Goal: Task Accomplishment & Management: Use online tool/utility

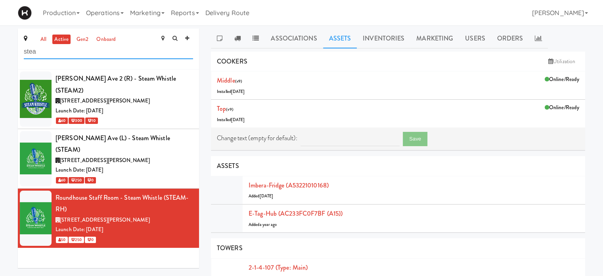
drag, startPoint x: 78, startPoint y: 54, endPoint x: 0, endPoint y: 60, distance: 78.0
type input "home"
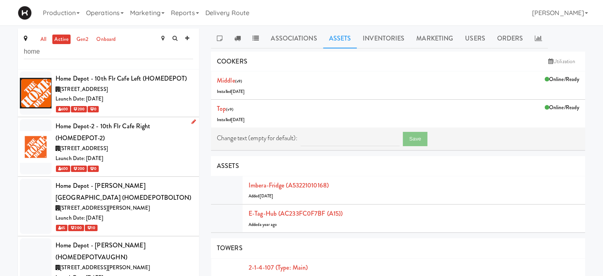
click at [155, 132] on div "Home Depot-2 - 10th Flr Cafe Right (HOMEDEPOT-2)" at bounding box center [125, 131] width 138 height 23
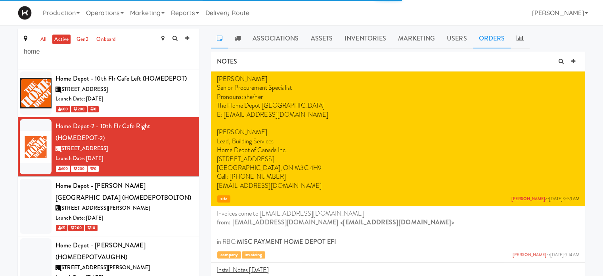
click at [487, 40] on link "Orders" at bounding box center [492, 39] width 38 height 20
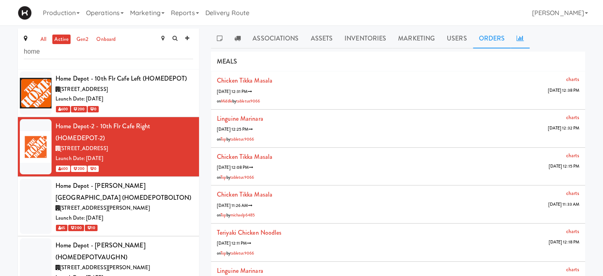
click at [516, 45] on link at bounding box center [520, 39] width 19 height 20
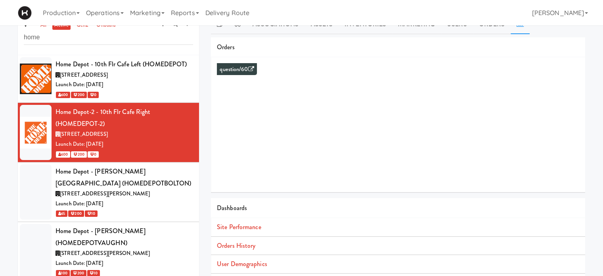
scroll to position [21, 0]
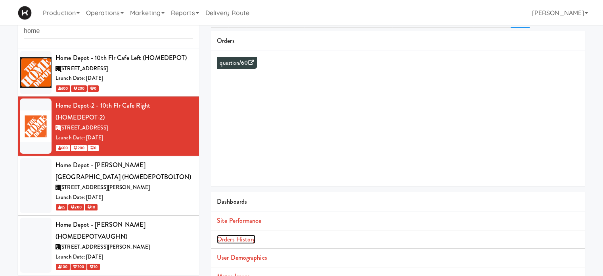
click at [238, 235] on link "Orders History" at bounding box center [236, 238] width 38 height 9
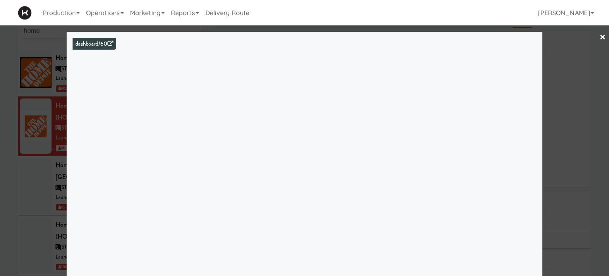
click at [600, 35] on div at bounding box center [304, 138] width 609 height 276
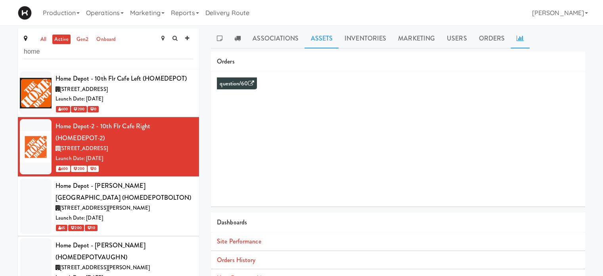
click at [319, 42] on link "Assets" at bounding box center [322, 39] width 34 height 20
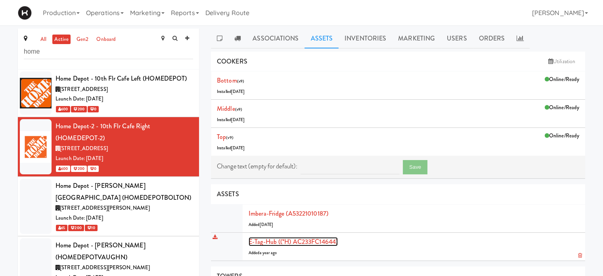
click at [273, 241] on link "E-tag-hub ((*H) AC233FC14644)" at bounding box center [293, 241] width 89 height 9
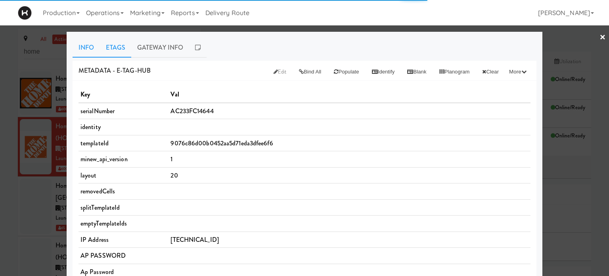
click at [119, 49] on link "Etags" at bounding box center [115, 48] width 31 height 20
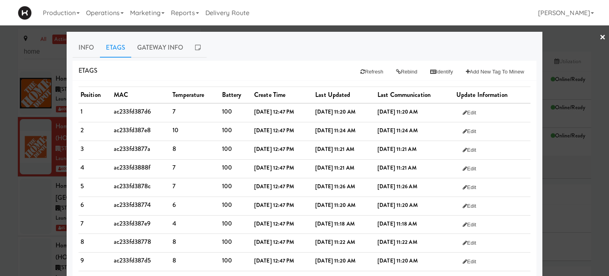
click at [600, 39] on link "×" at bounding box center [603, 37] width 6 height 25
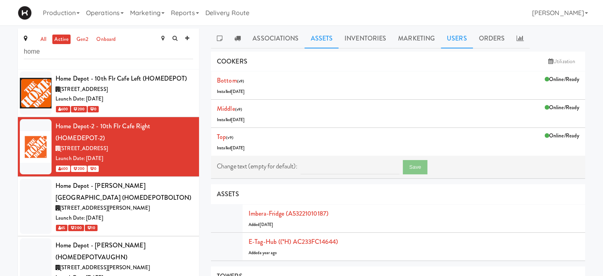
click at [461, 38] on link "Users" at bounding box center [457, 39] width 32 height 20
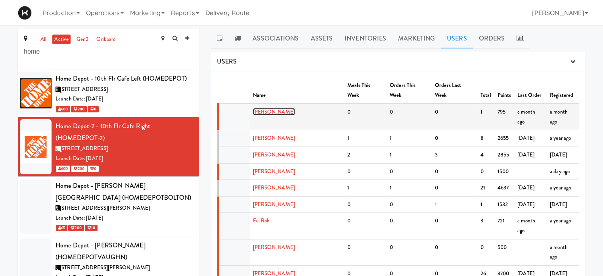
click at [260, 108] on link "[PERSON_NAME]" at bounding box center [274, 112] width 42 height 8
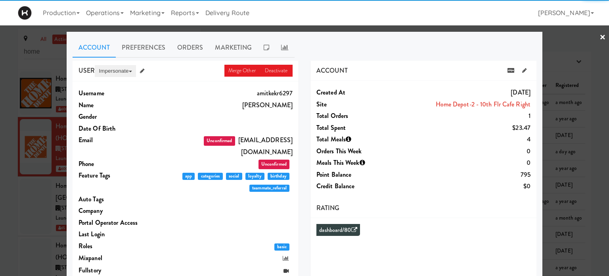
click at [111, 70] on button "Impersonate" at bounding box center [115, 71] width 41 height 12
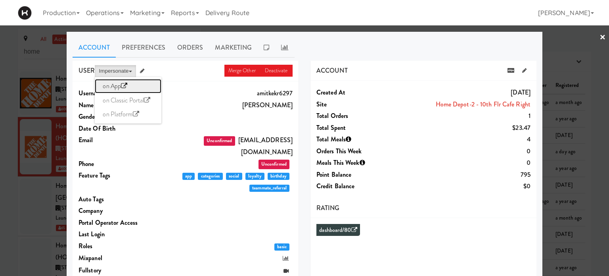
click at [109, 84] on link "on App" at bounding box center [128, 86] width 67 height 14
